Goal: Task Accomplishment & Management: Manage account settings

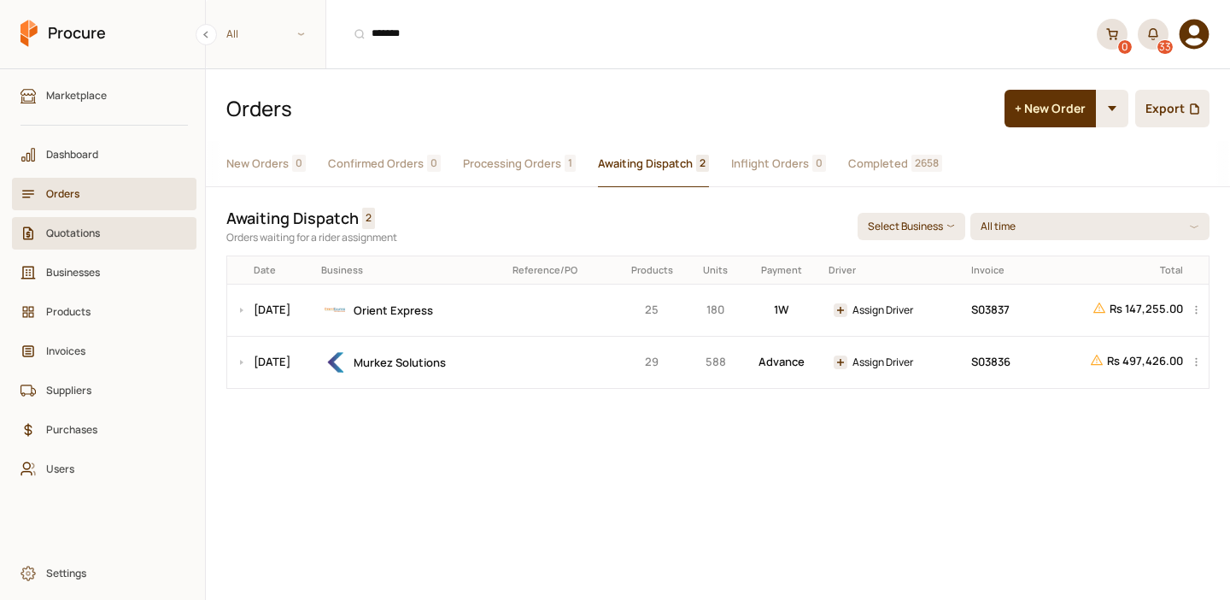
click at [132, 235] on span "Quotations" at bounding box center [110, 233] width 128 height 16
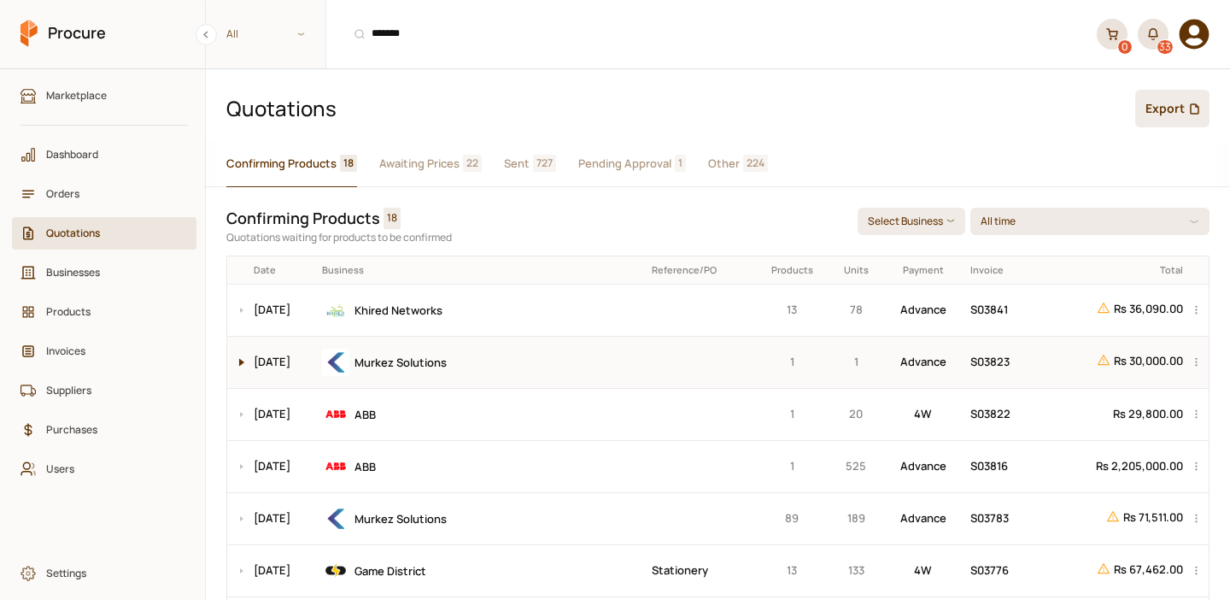
click at [232, 361] on button at bounding box center [237, 362] width 21 height 51
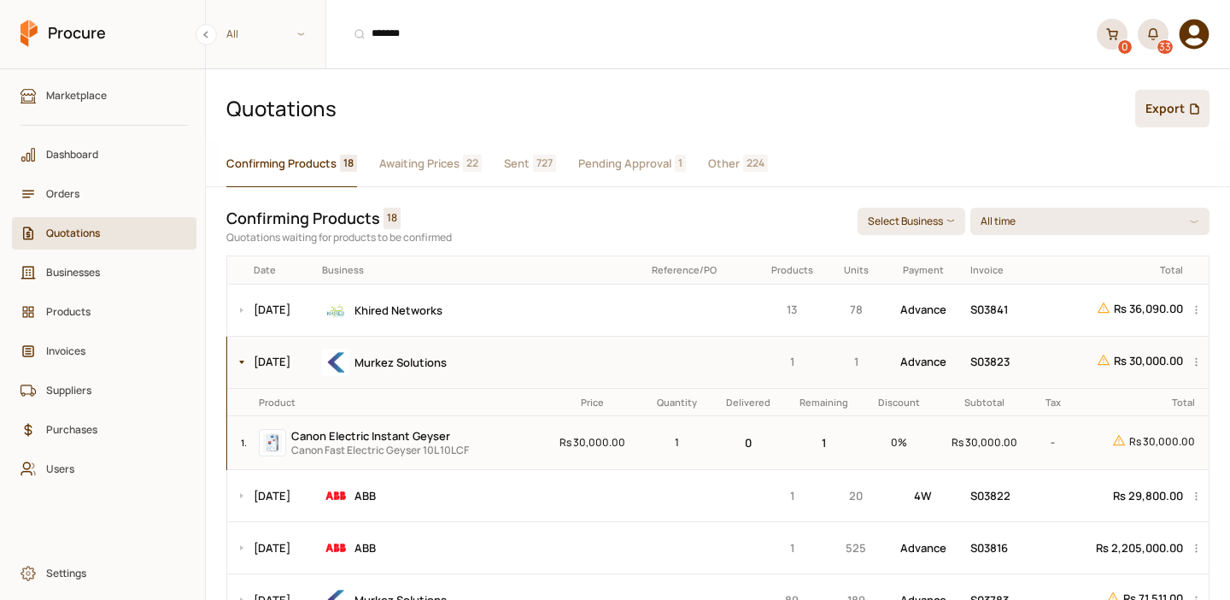
click at [571, 362] on div "Murkez Solutions" at bounding box center [481, 362] width 318 height 27
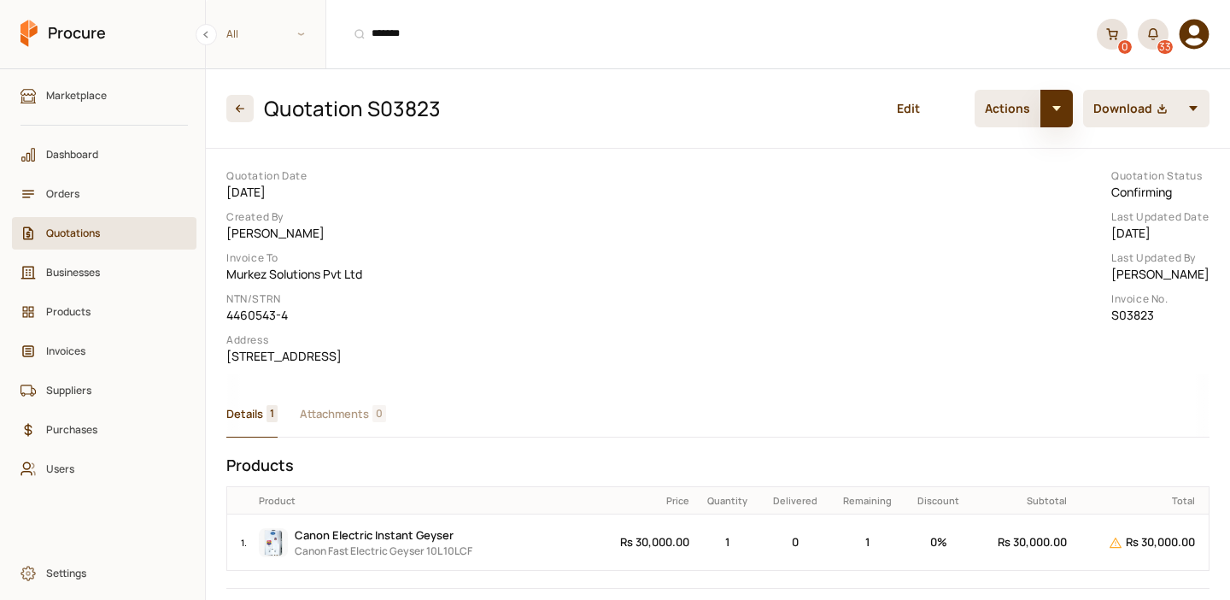
click at [1067, 118] on button "button" at bounding box center [1057, 109] width 32 height 38
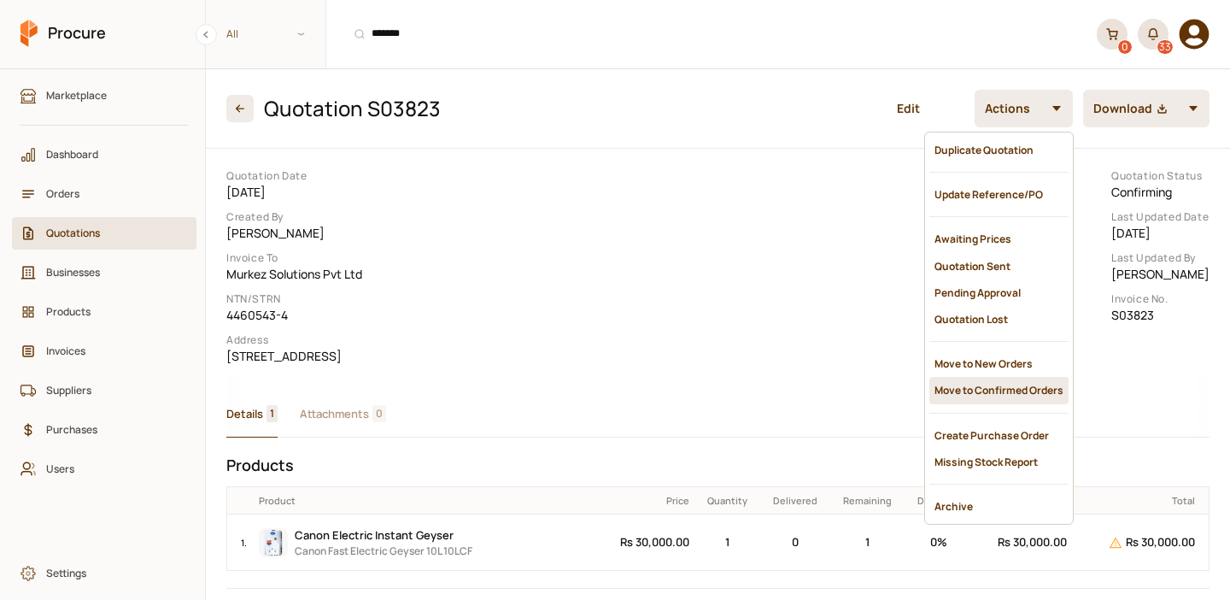
click at [975, 377] on div "Move to Confirmed Orders" at bounding box center [998, 390] width 139 height 26
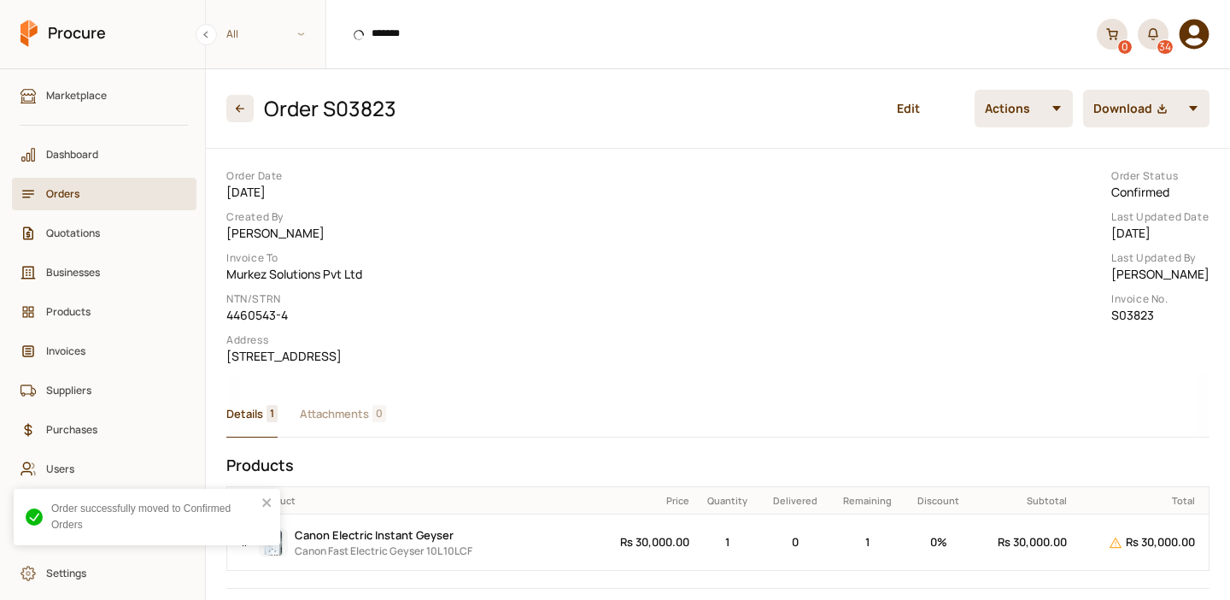
click at [1058, 121] on button "button" at bounding box center [1057, 109] width 32 height 38
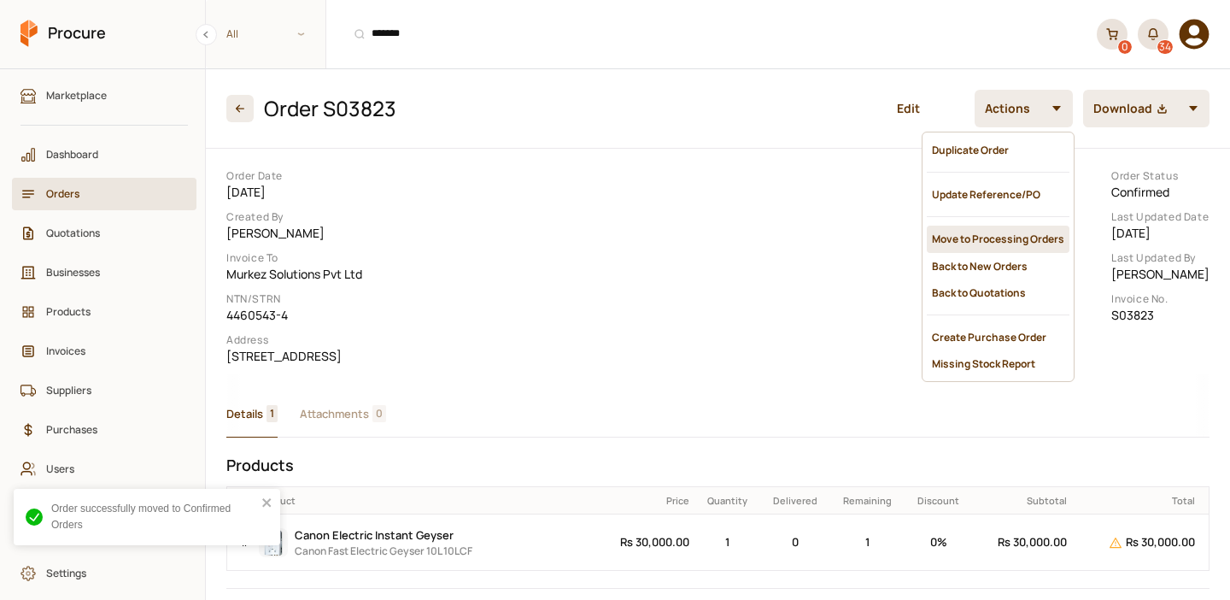
click at [998, 228] on div "Move to Processing Orders" at bounding box center [998, 239] width 143 height 26
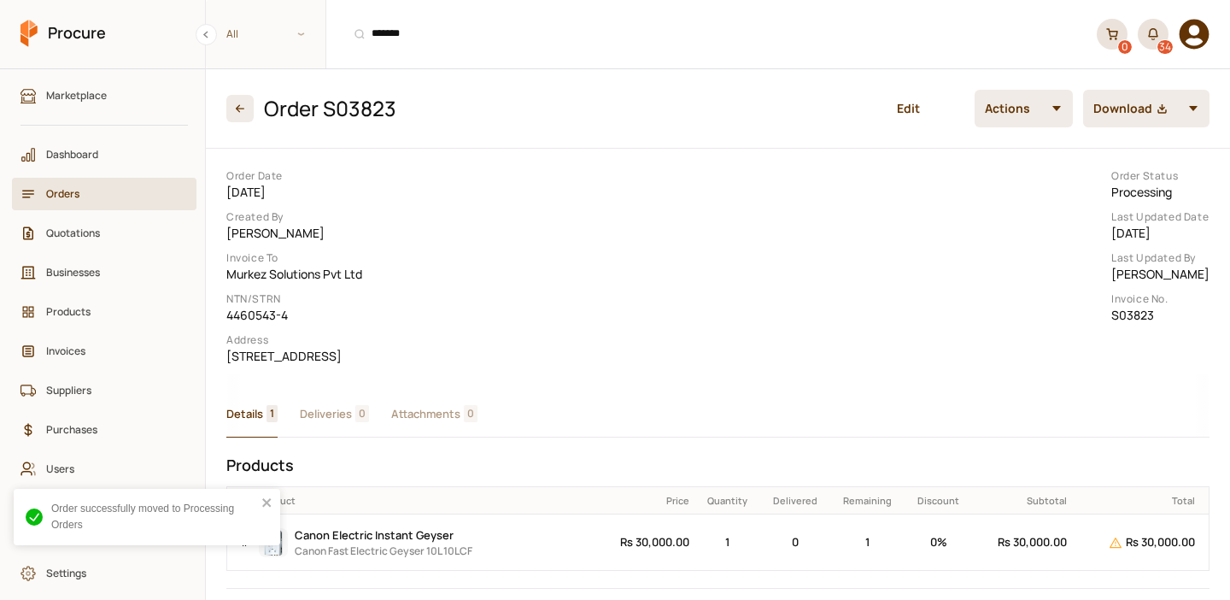
click at [337, 423] on span "Deliveries" at bounding box center [326, 414] width 52 height 18
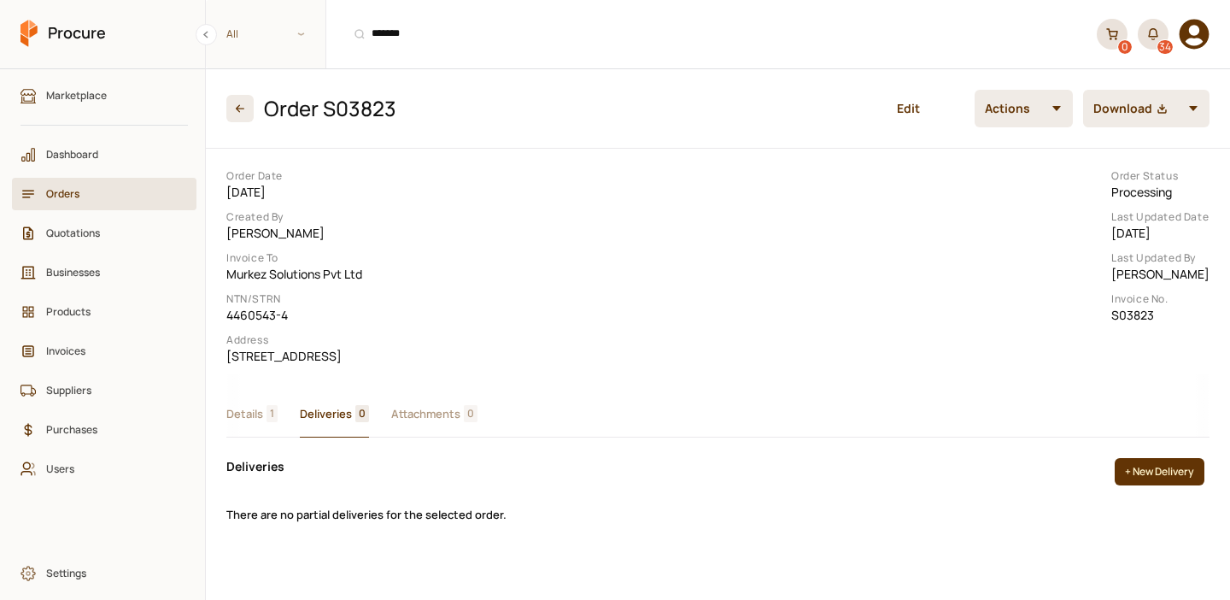
scroll to position [104, 0]
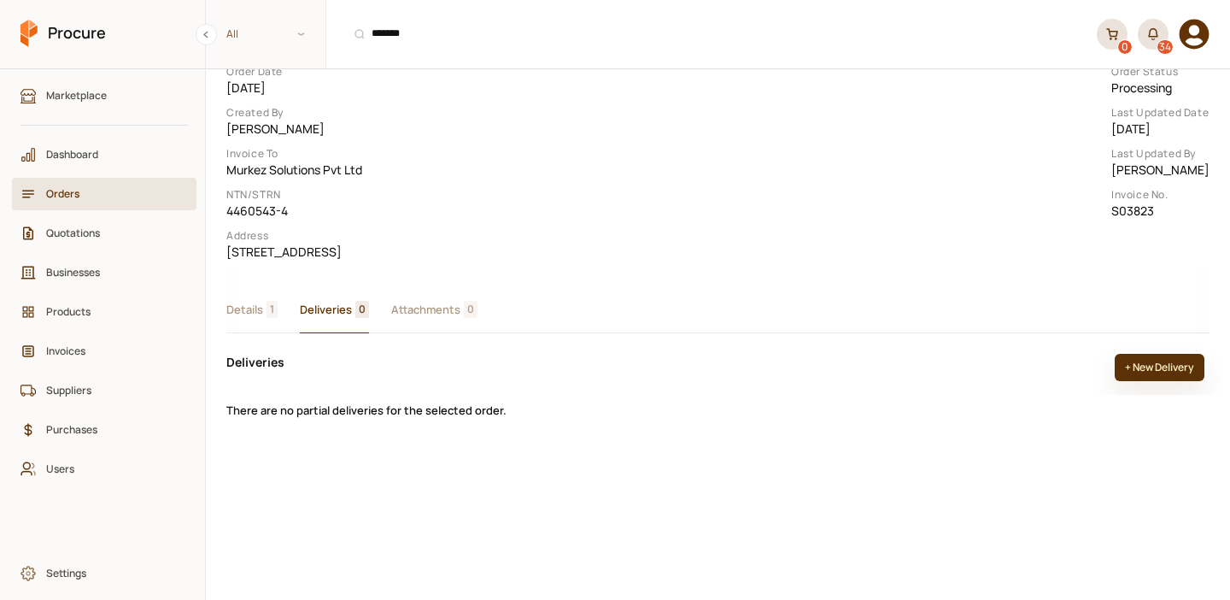
click at [1149, 381] on button "+ New Delivery" at bounding box center [1160, 367] width 90 height 27
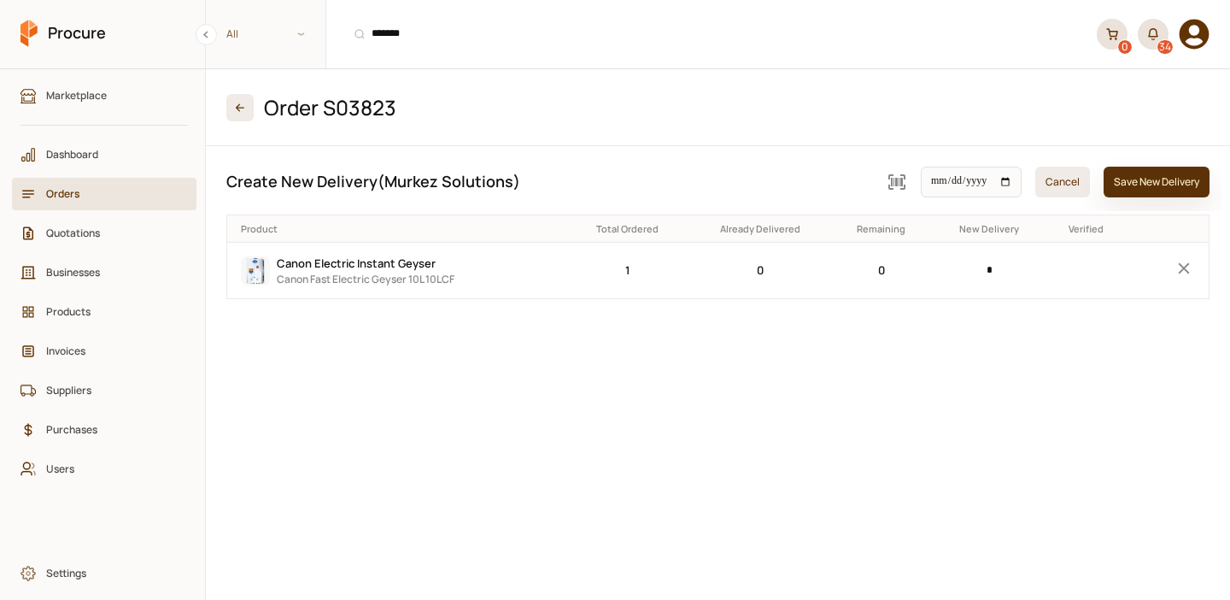
click at [1155, 182] on button "Save New Delivery" at bounding box center [1157, 182] width 106 height 31
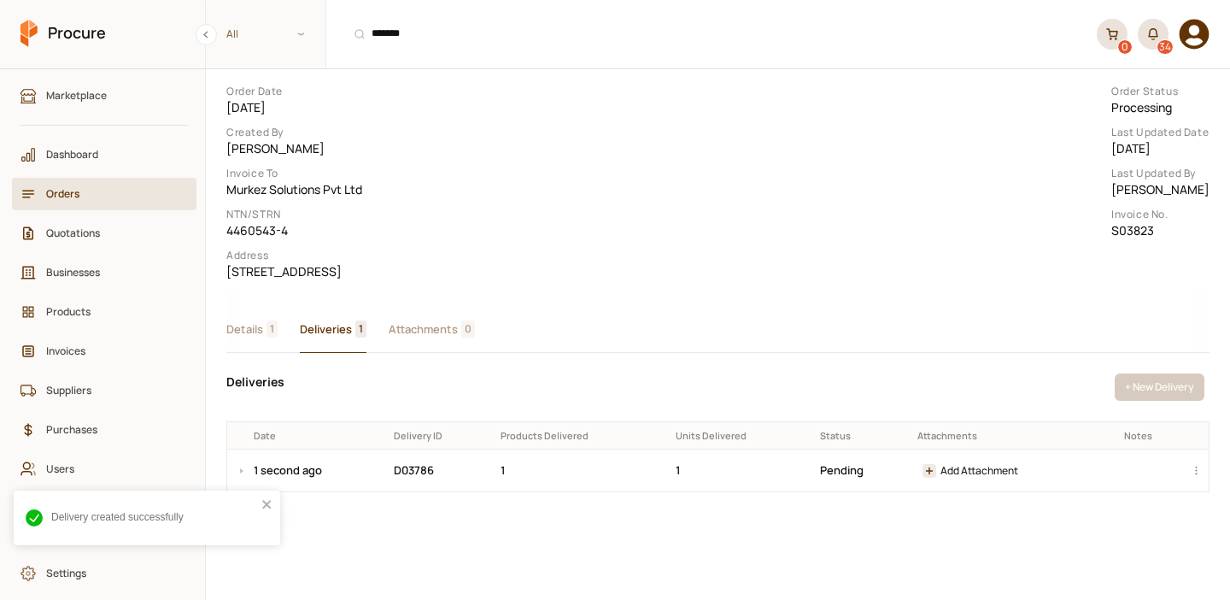
scroll to position [104, 0]
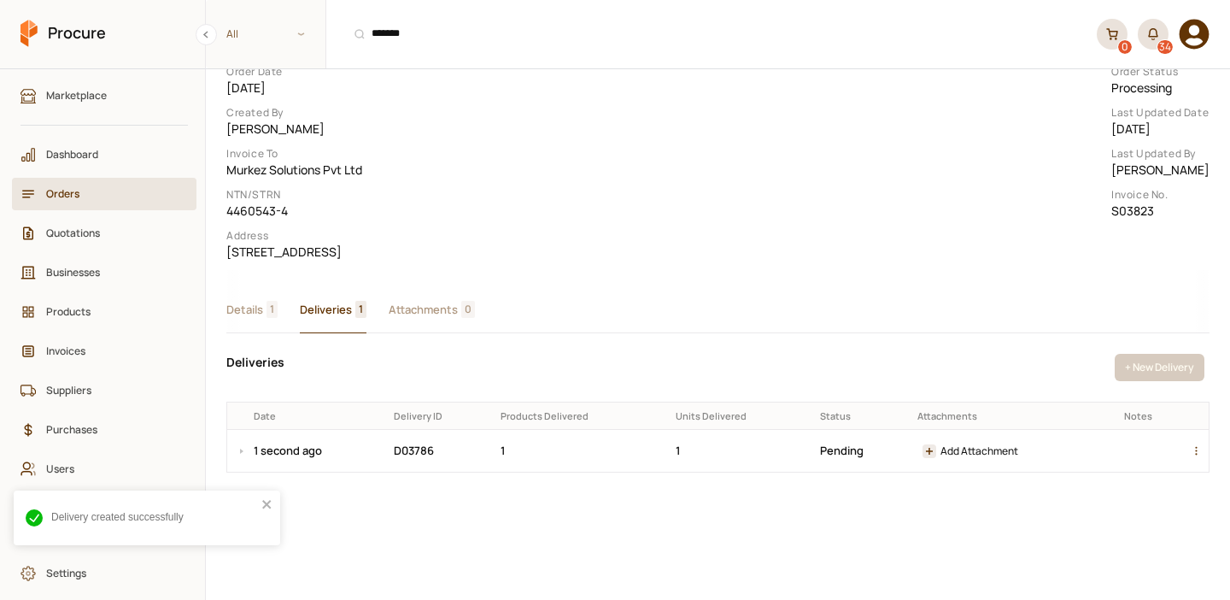
click at [1192, 472] on div "button" at bounding box center [1199, 451] width 21 height 42
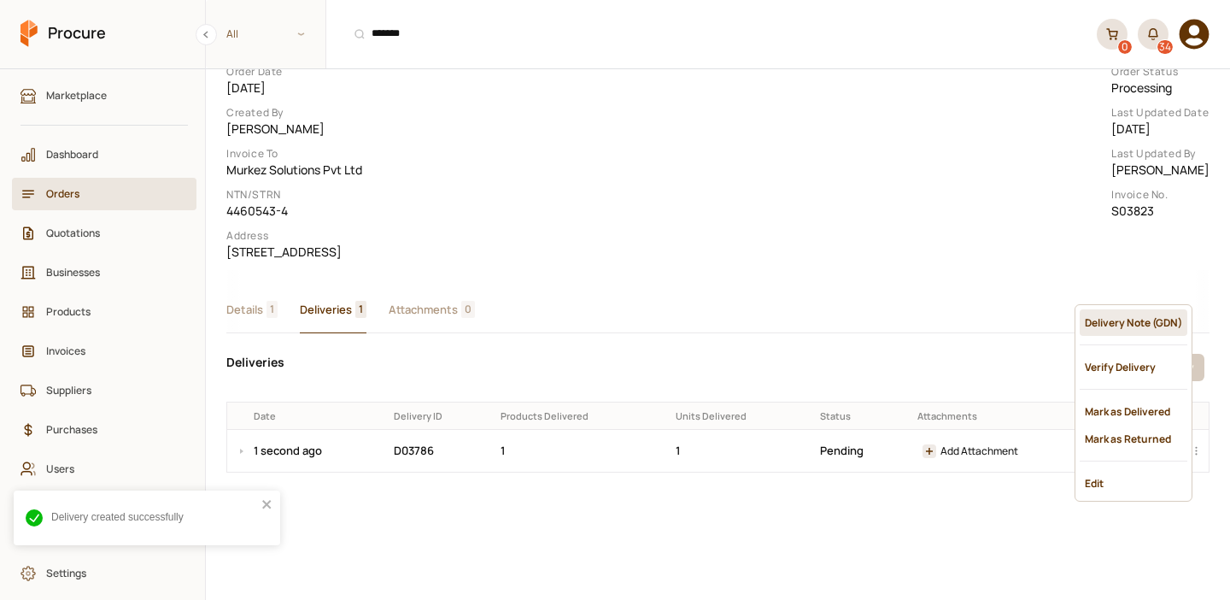
click at [1132, 320] on div "Delivery Note (GDN)" at bounding box center [1134, 322] width 108 height 26
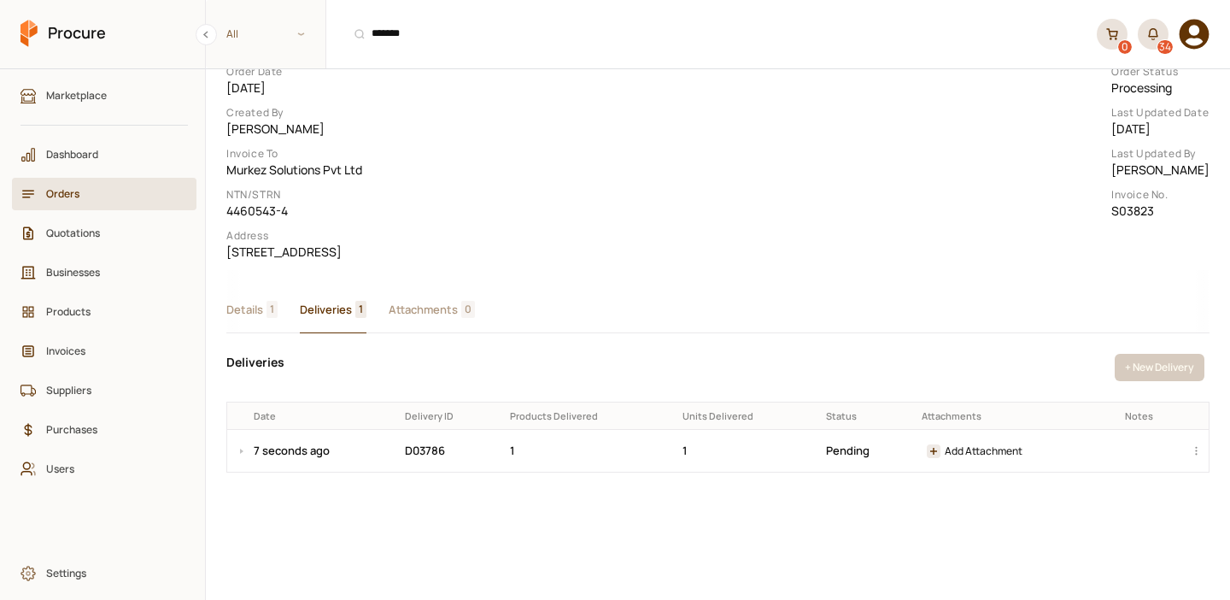
click at [252, 319] on span "Details" at bounding box center [244, 310] width 37 height 18
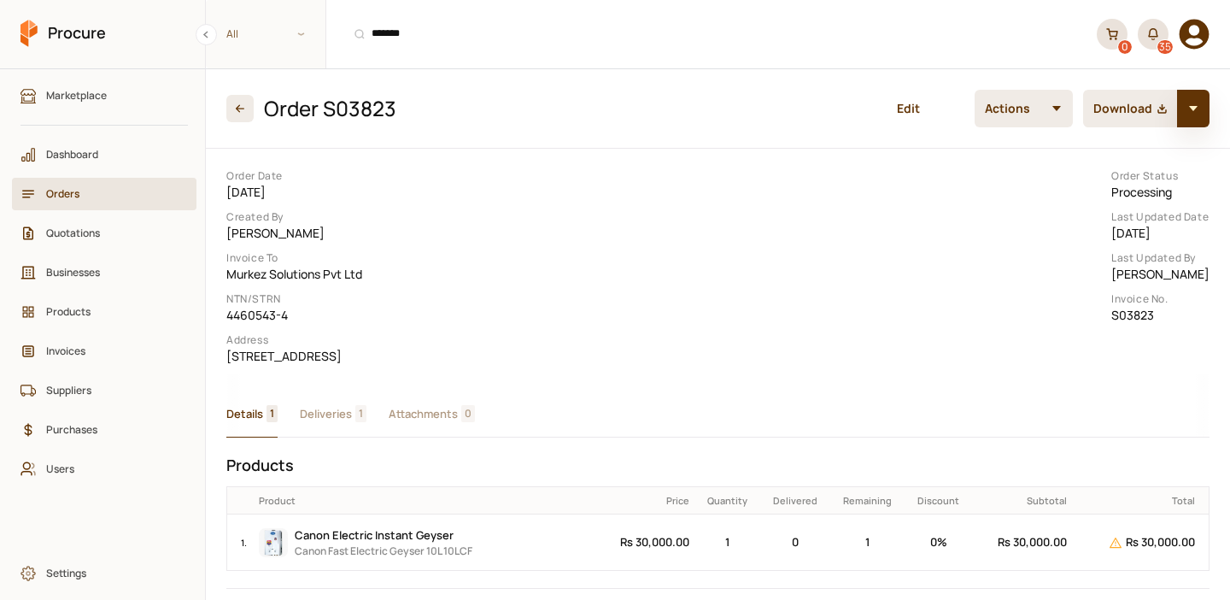
click at [1199, 114] on icon "button" at bounding box center [1193, 109] width 12 height 12
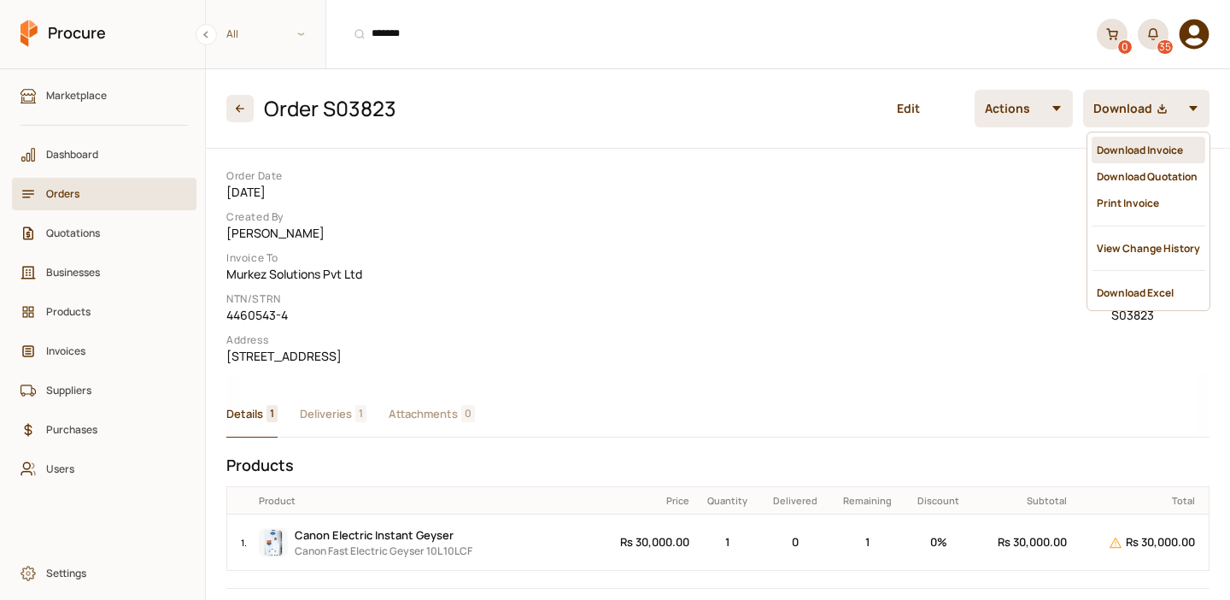
click at [1142, 149] on div "Download Invoice" at bounding box center [1149, 150] width 114 height 26
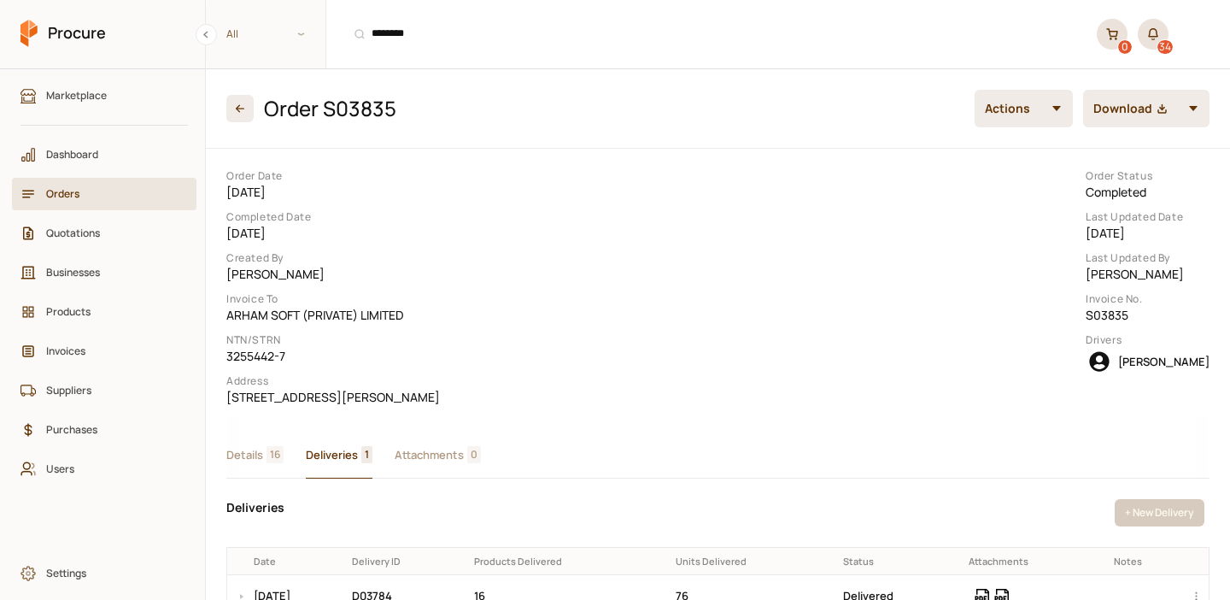
scroll to position [104, 0]
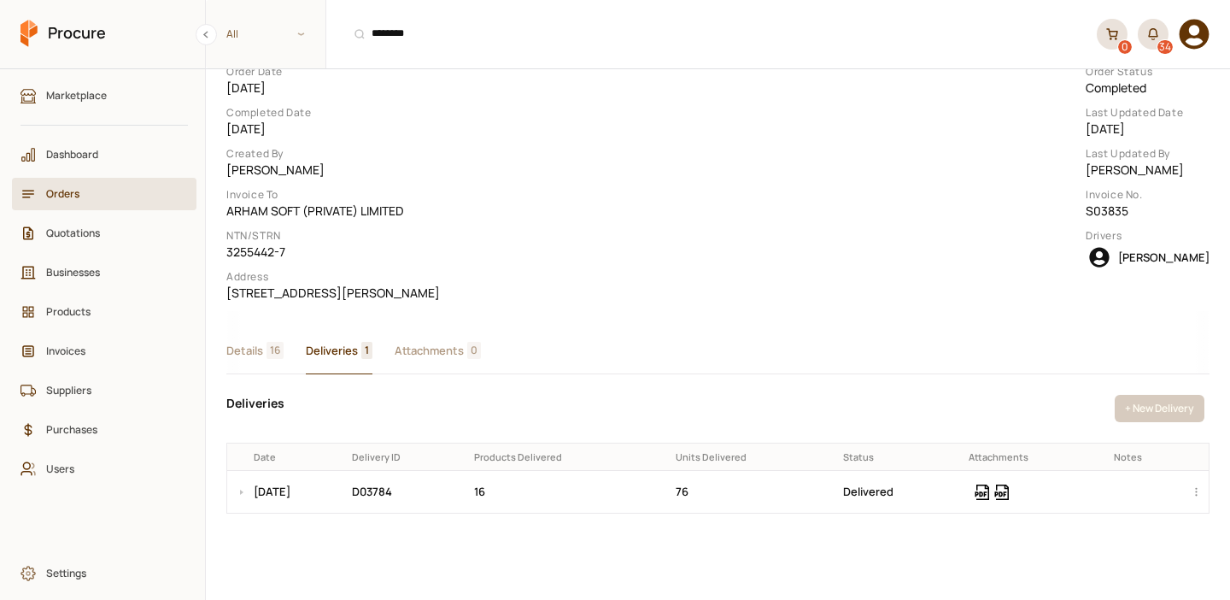
click at [82, 198] on span "Orders" at bounding box center [110, 193] width 128 height 16
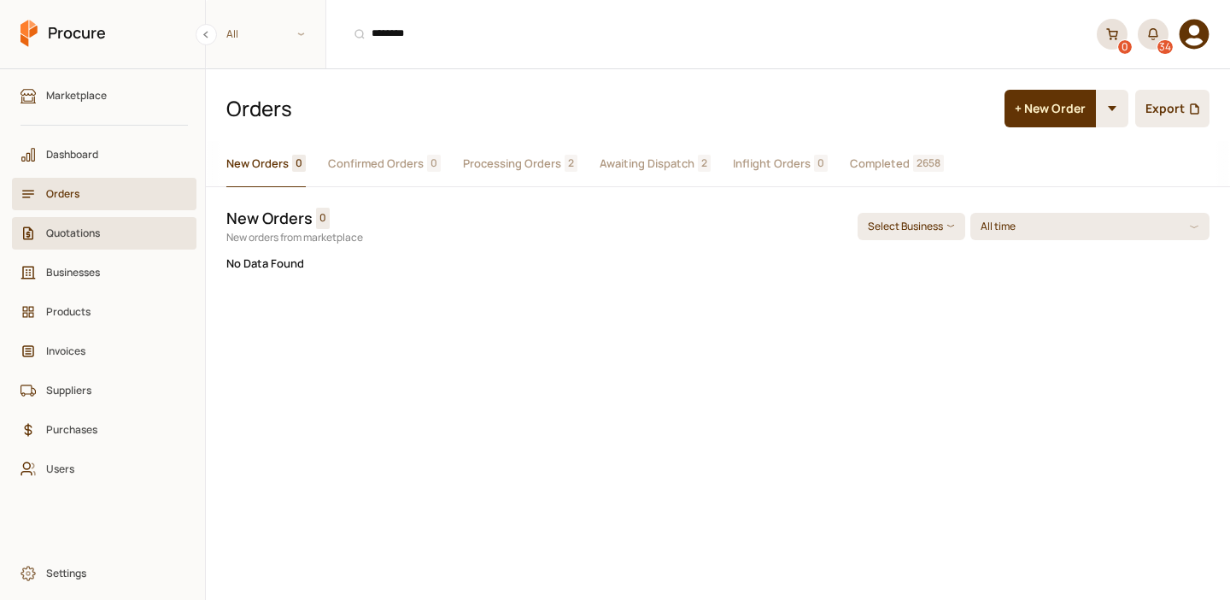
click at [103, 232] on span "Quotations" at bounding box center [110, 233] width 128 height 16
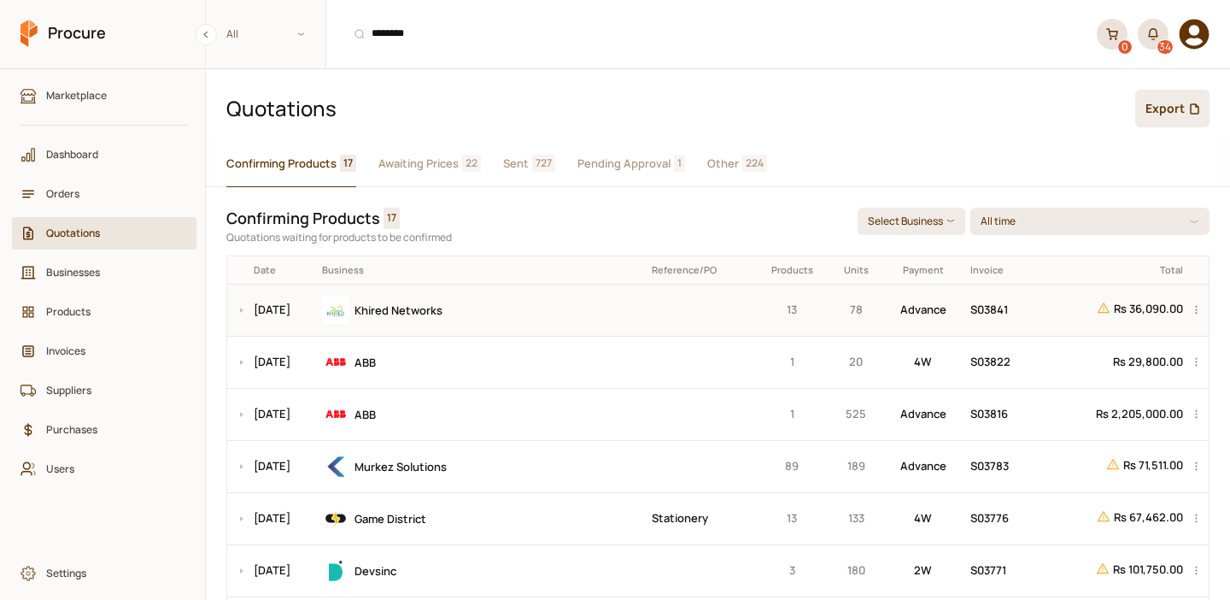
click at [506, 323] on div "Khired Networks" at bounding box center [481, 309] width 318 height 27
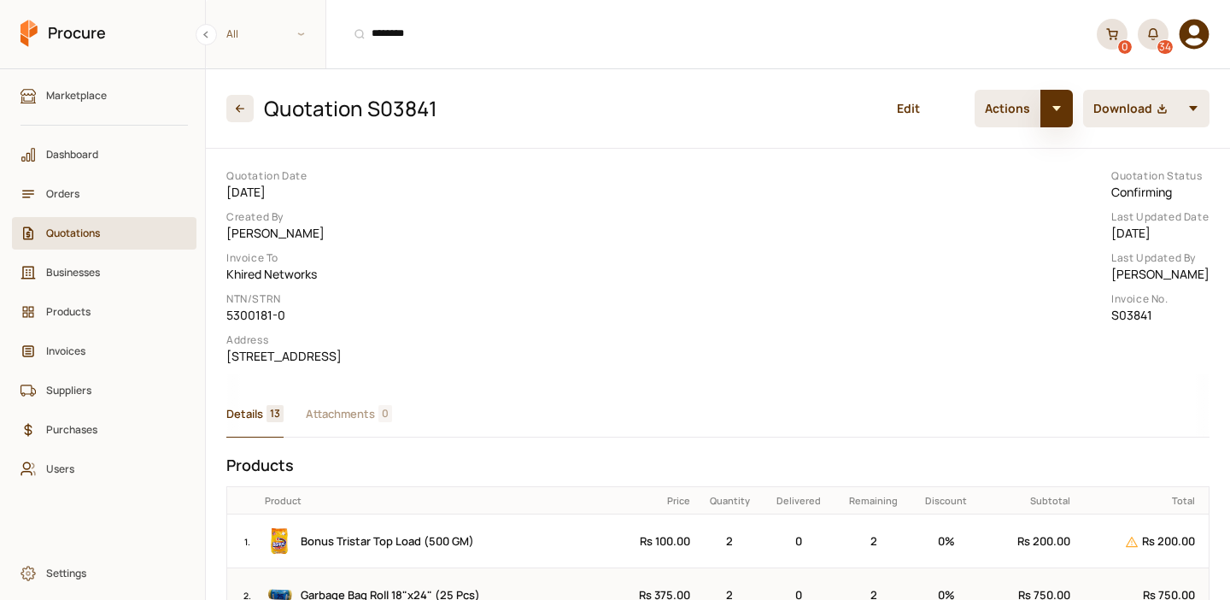
click at [1061, 101] on button "button" at bounding box center [1057, 109] width 32 height 38
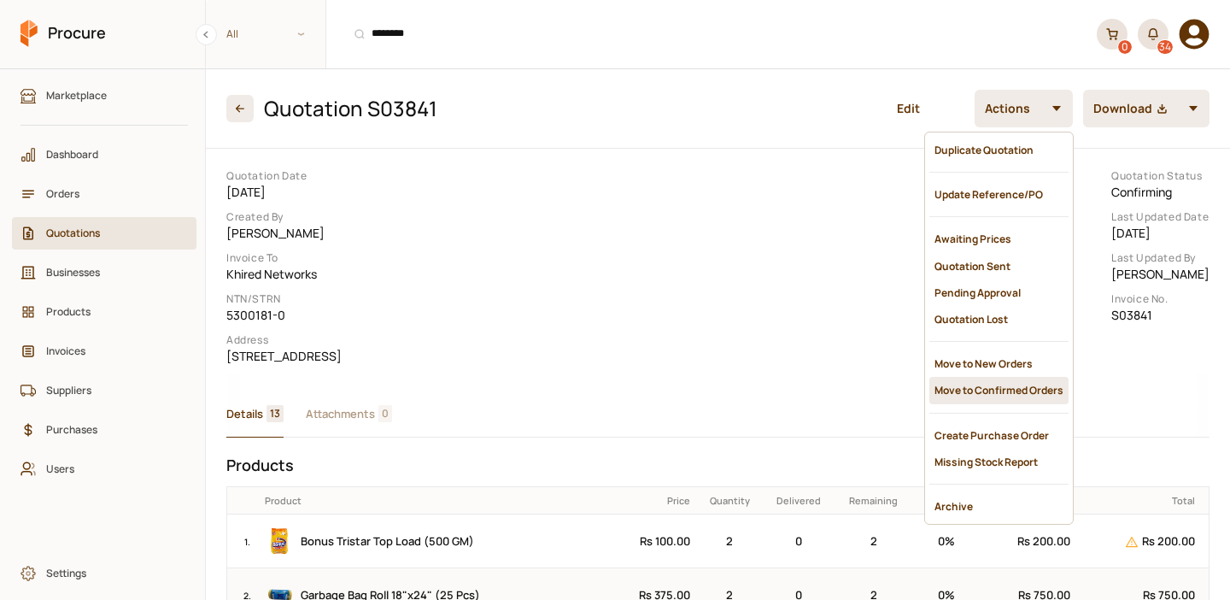
click at [979, 377] on div "Move to Confirmed Orders" at bounding box center [998, 390] width 139 height 26
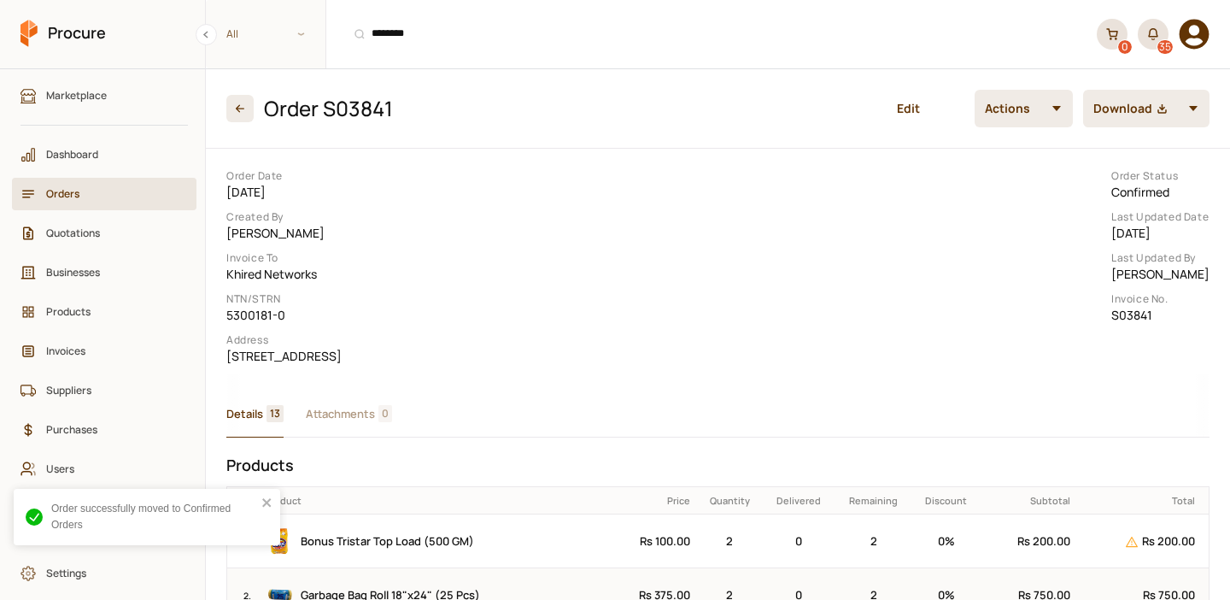
click at [1060, 113] on button "button" at bounding box center [1057, 109] width 32 height 38
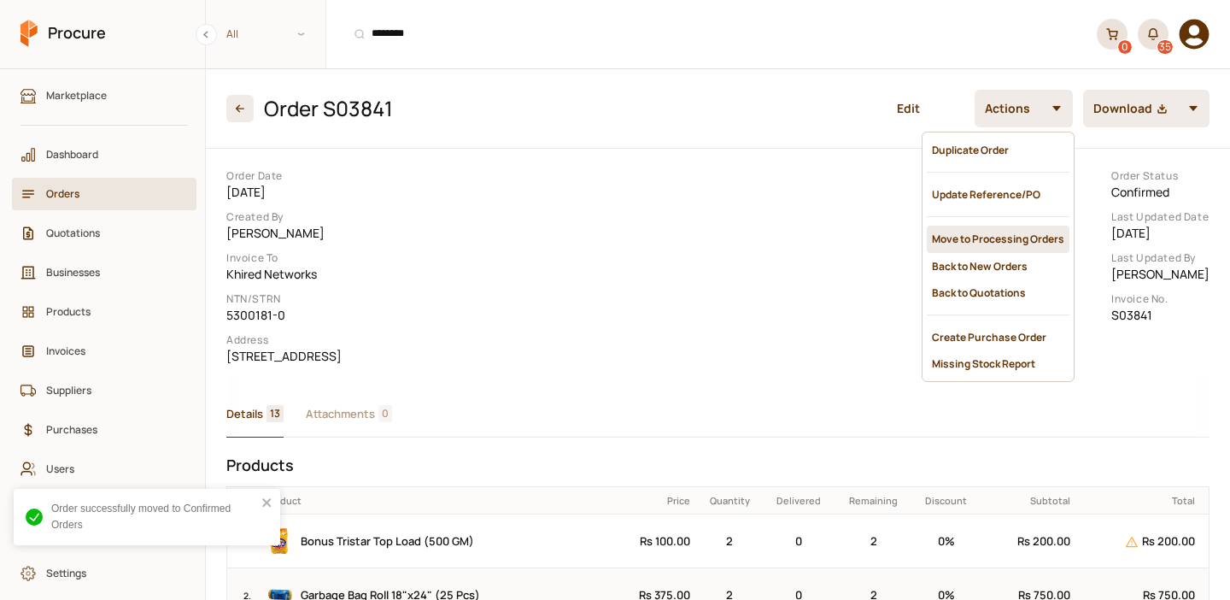
click at [986, 235] on div "Move to Processing Orders" at bounding box center [998, 239] width 143 height 26
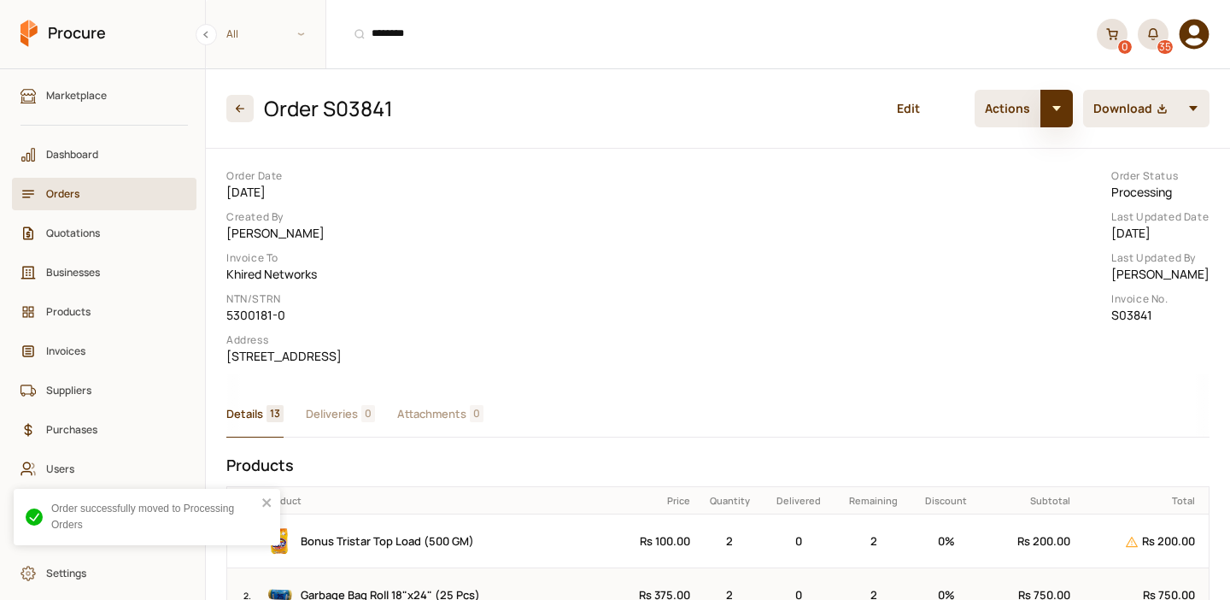
click at [1058, 120] on button "button" at bounding box center [1057, 109] width 32 height 38
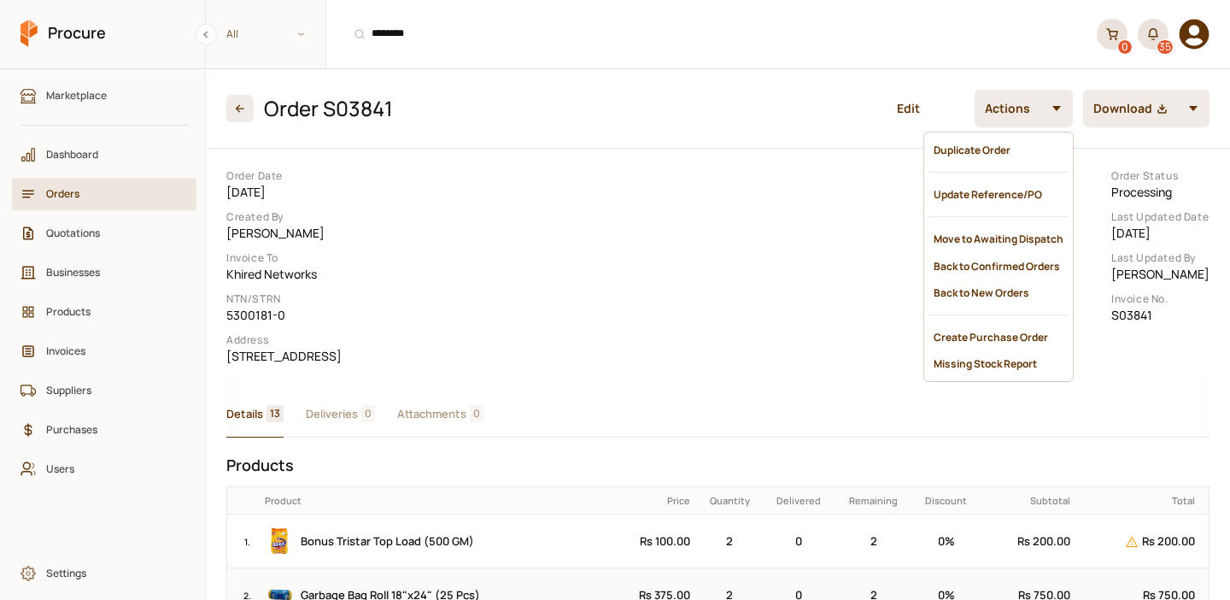
click at [645, 298] on div "Order Date 9/22/2025 Created By Kashif Khan Invoice To Khired Networks NTN/STRN…" at bounding box center [718, 266] width 997 height 208
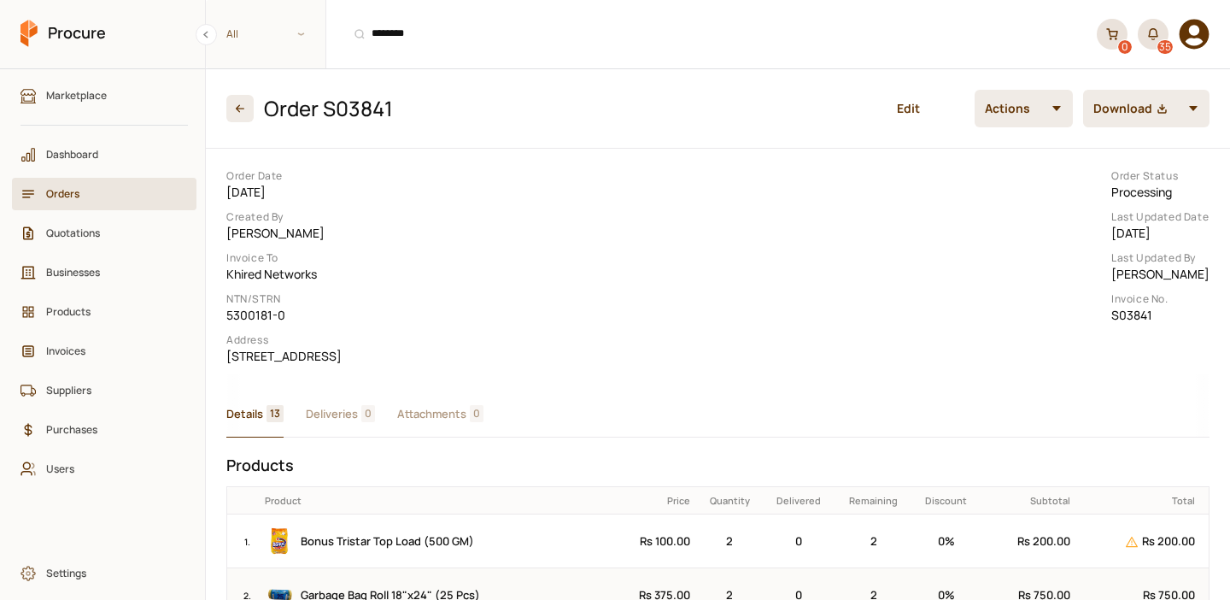
click at [341, 423] on span "Deliveries" at bounding box center [332, 414] width 52 height 18
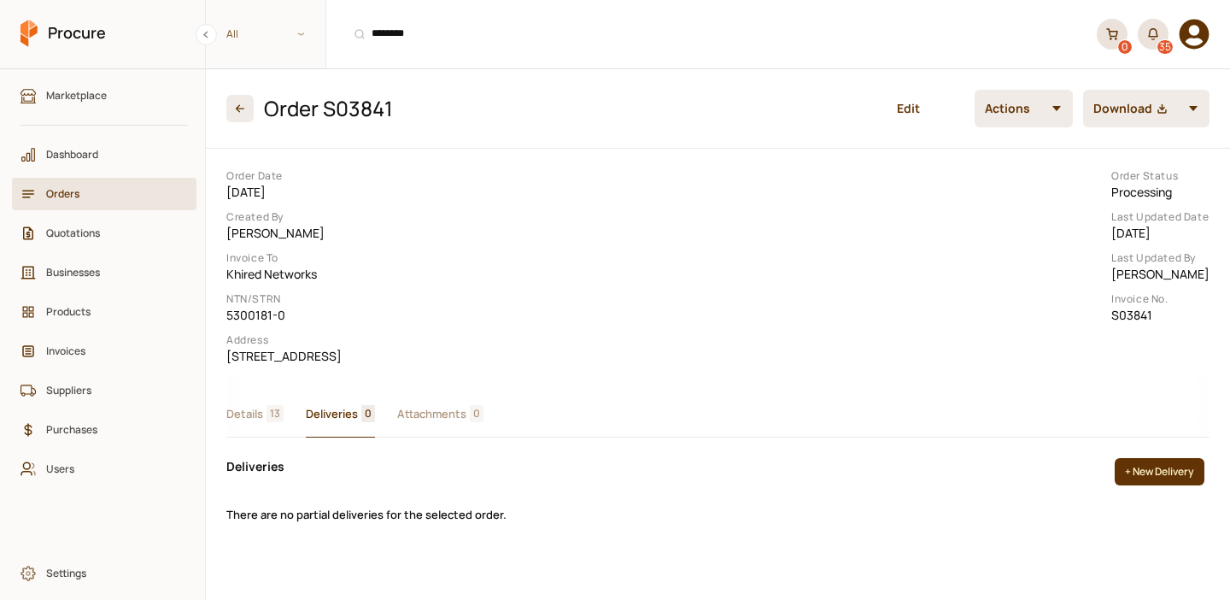
scroll to position [104, 0]
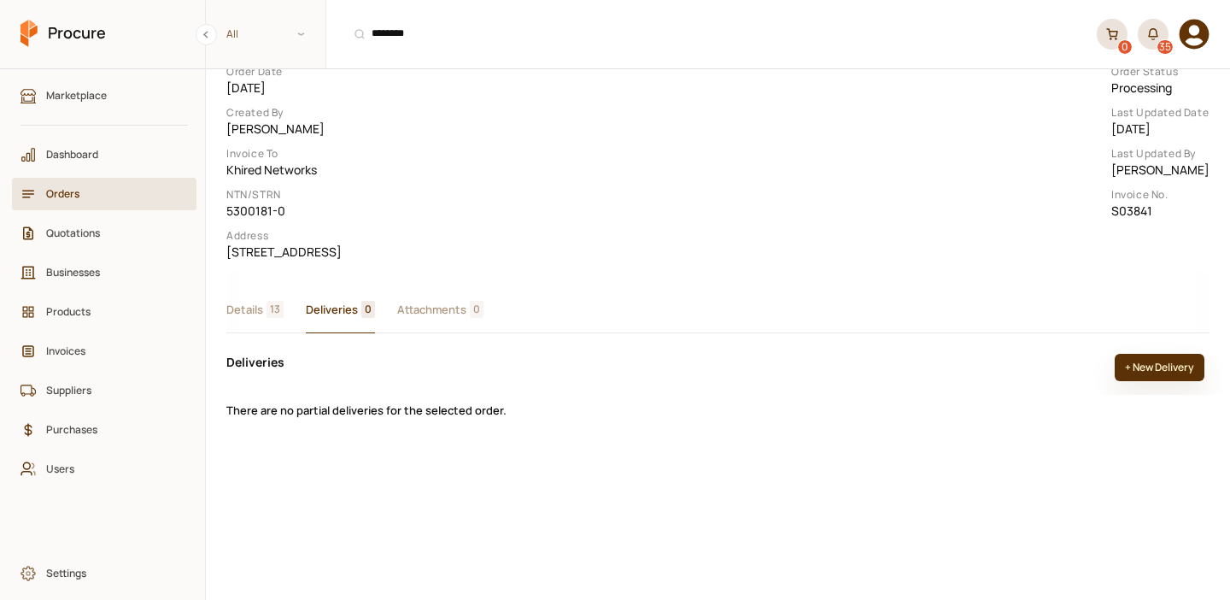
click at [1145, 381] on button "+ New Delivery" at bounding box center [1160, 367] width 90 height 27
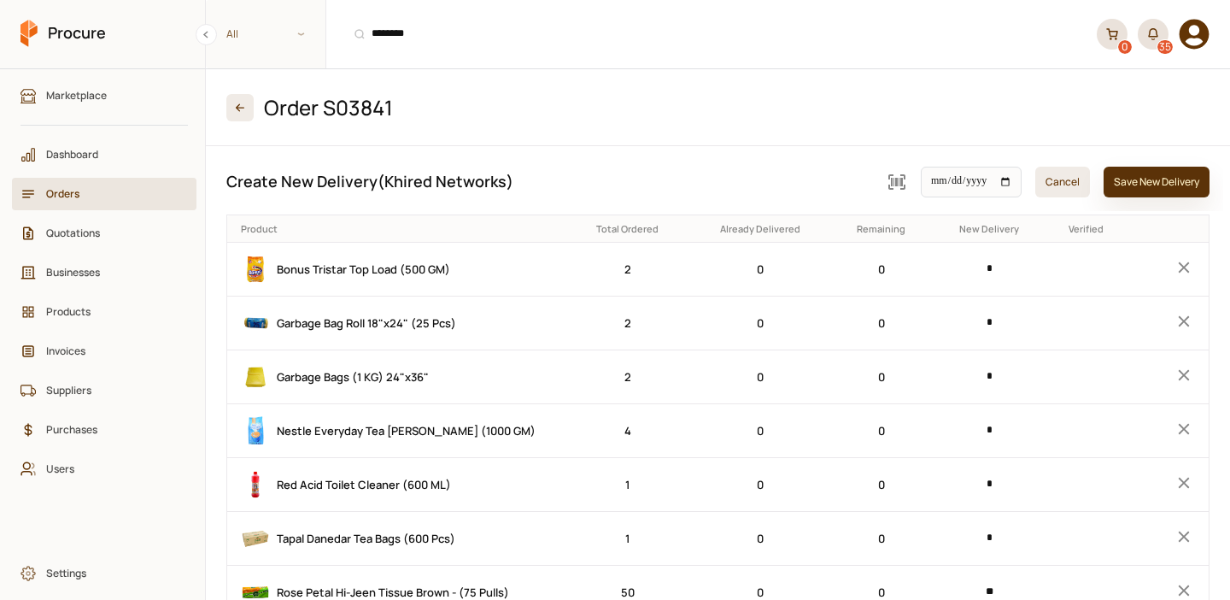
click at [1147, 182] on button "Save New Delivery" at bounding box center [1157, 182] width 106 height 31
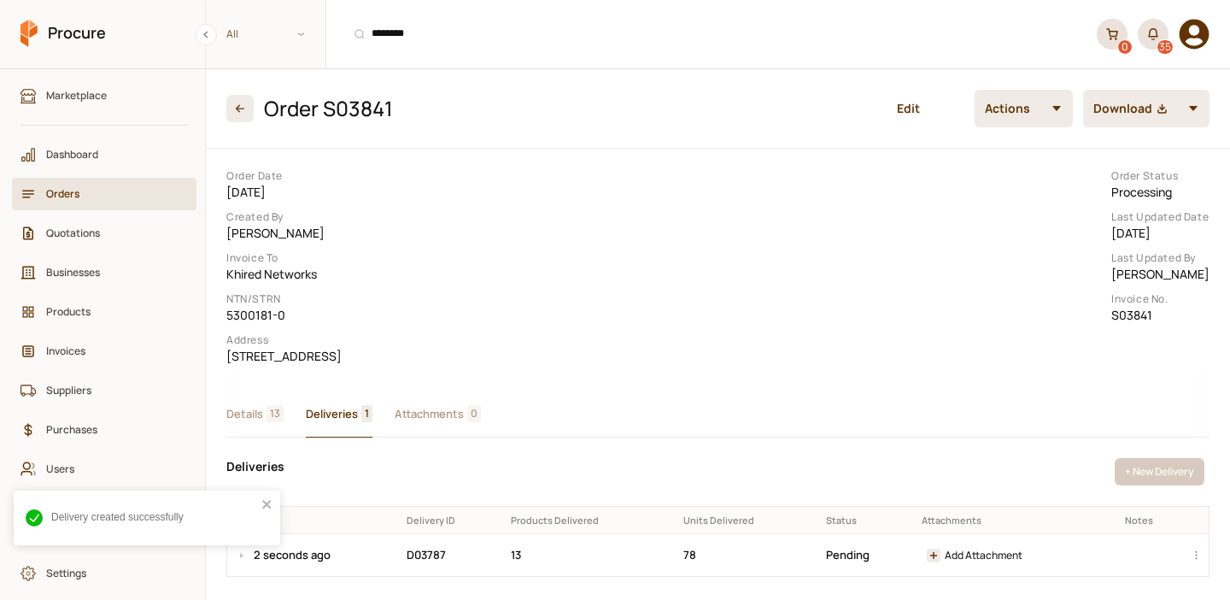
scroll to position [104, 0]
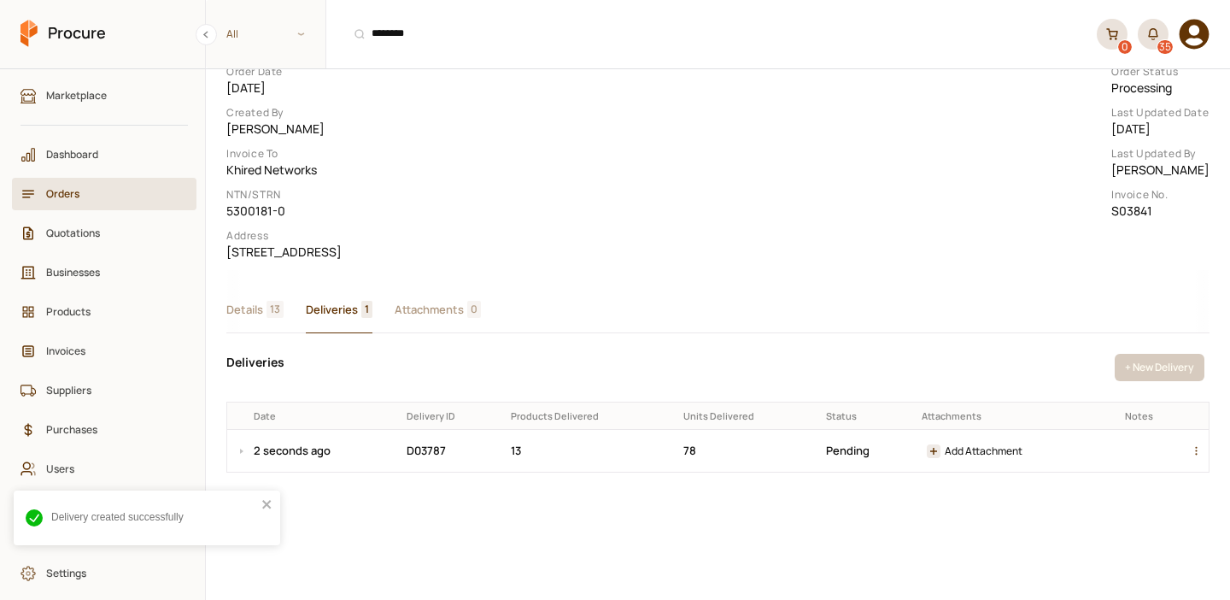
click at [1196, 472] on div "button" at bounding box center [1199, 451] width 21 height 42
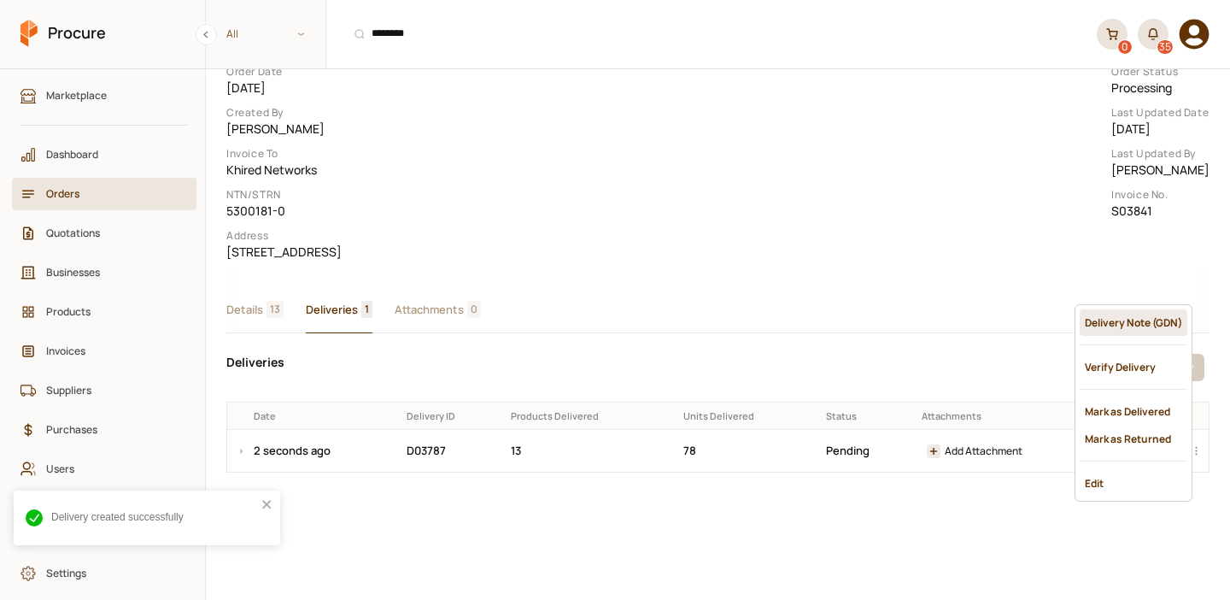
click at [1110, 322] on div "Delivery Note (GDN)" at bounding box center [1134, 322] width 108 height 26
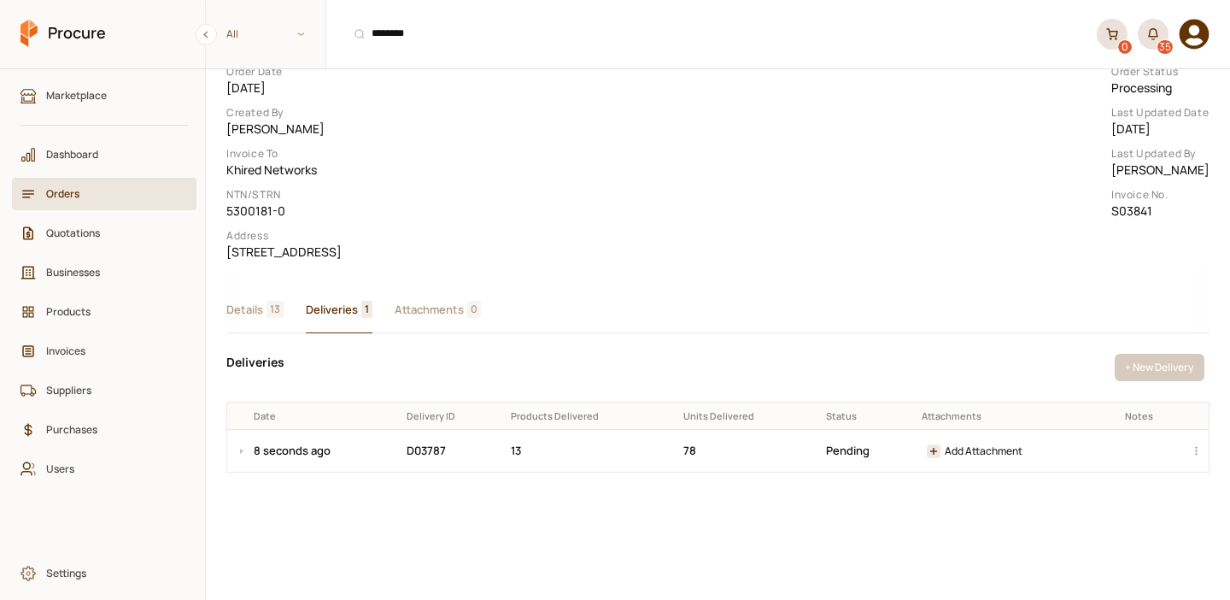
click at [255, 319] on span "Details" at bounding box center [244, 310] width 37 height 18
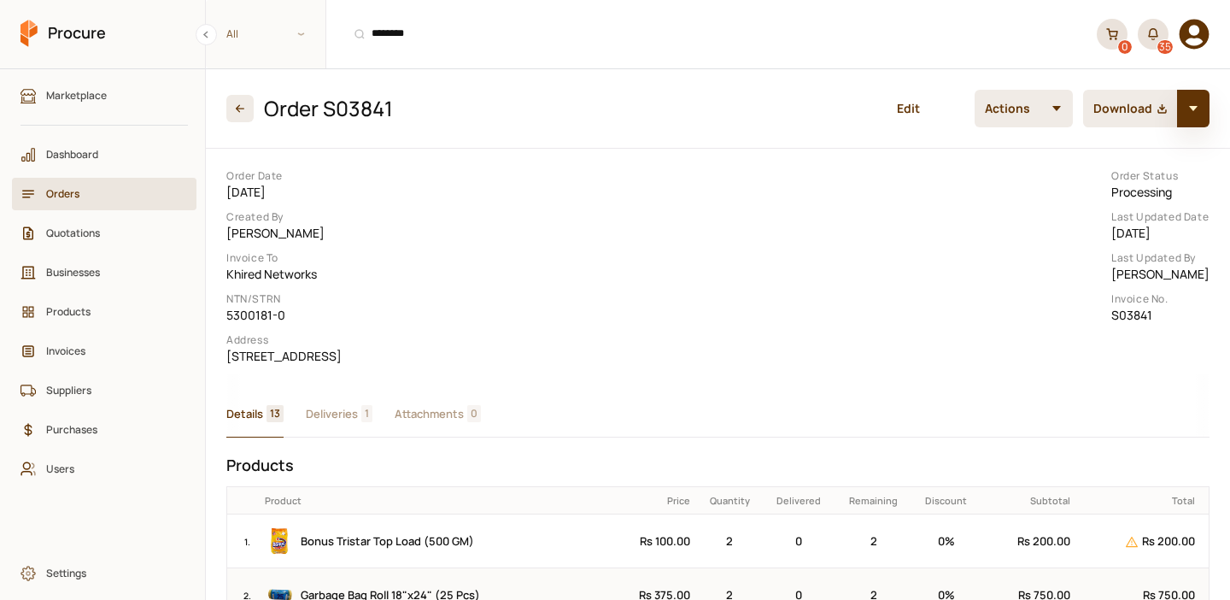
click at [1209, 108] on button "button" at bounding box center [1193, 109] width 32 height 38
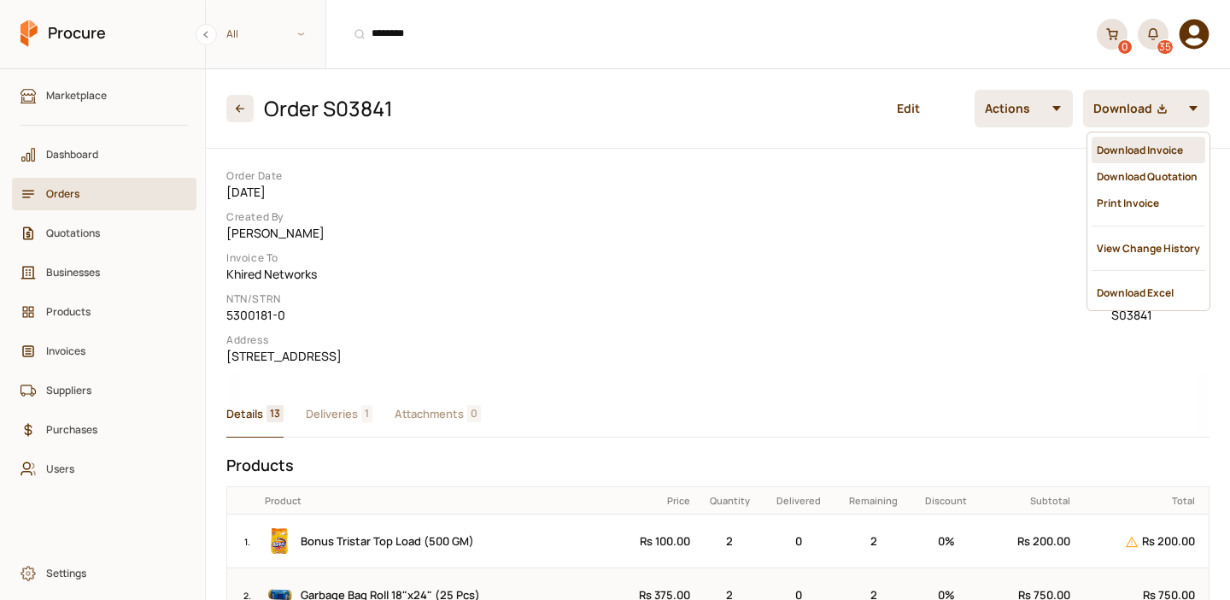
click at [1140, 150] on div "Download Invoice" at bounding box center [1149, 150] width 114 height 26
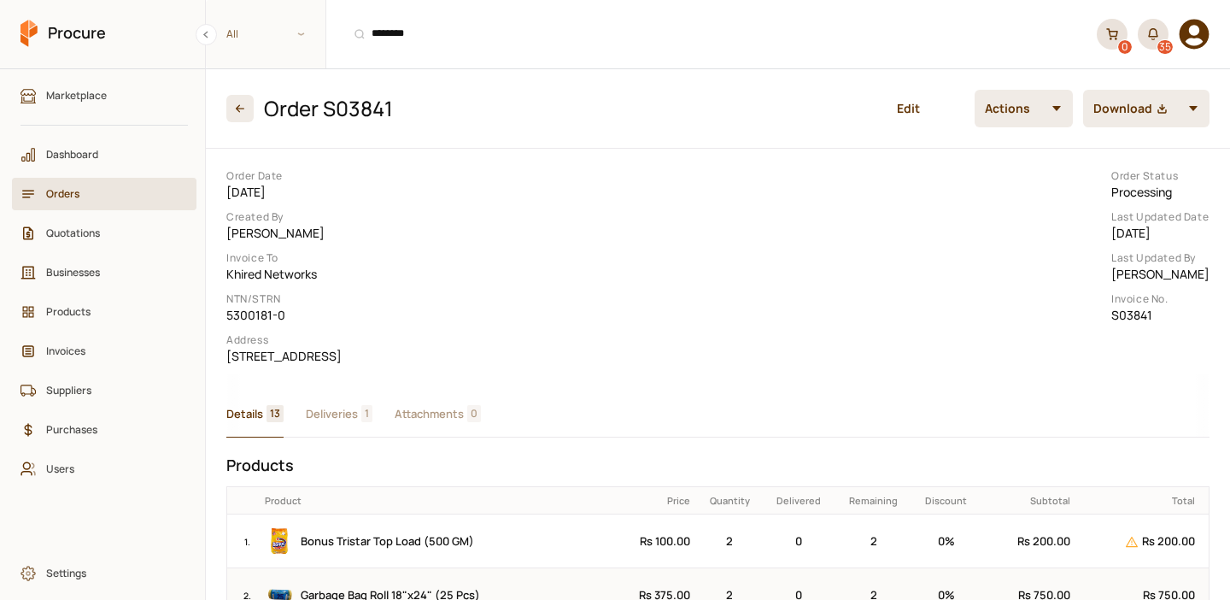
click at [393, 56] on div "All ******** ⌘ + K" at bounding box center [646, 34] width 881 height 68
